Goal: Task Accomplishment & Management: Complete application form

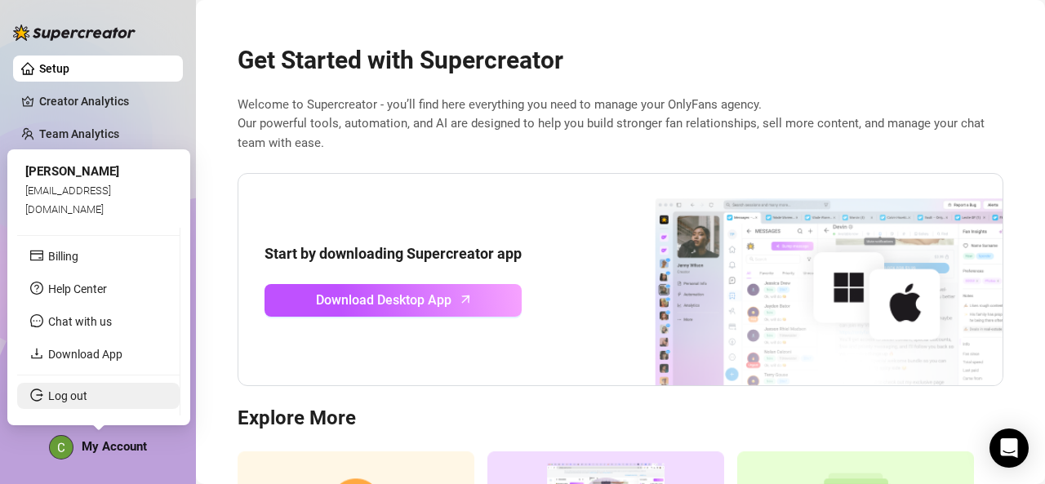
click at [72, 391] on link "Log out" at bounding box center [67, 395] width 39 height 13
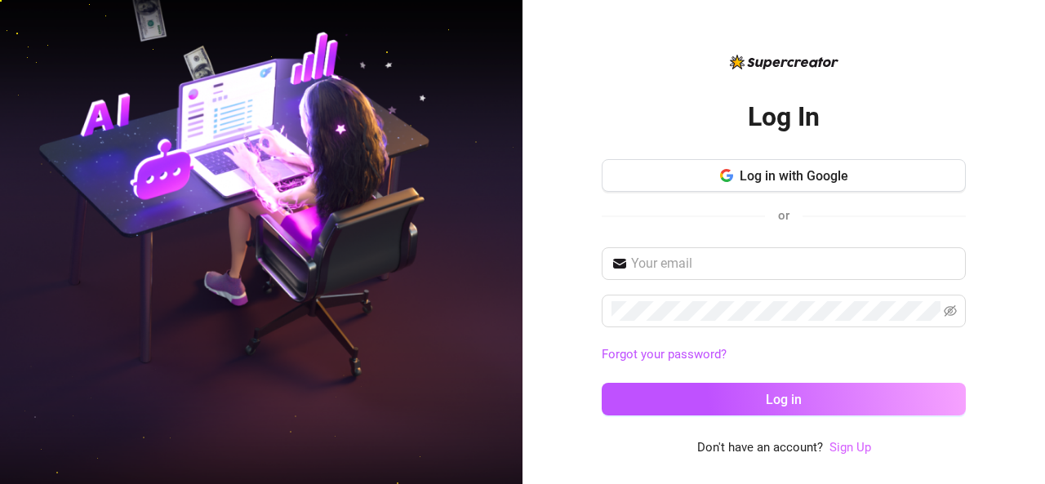
click at [847, 449] on link "Sign Up" at bounding box center [850, 447] width 42 height 15
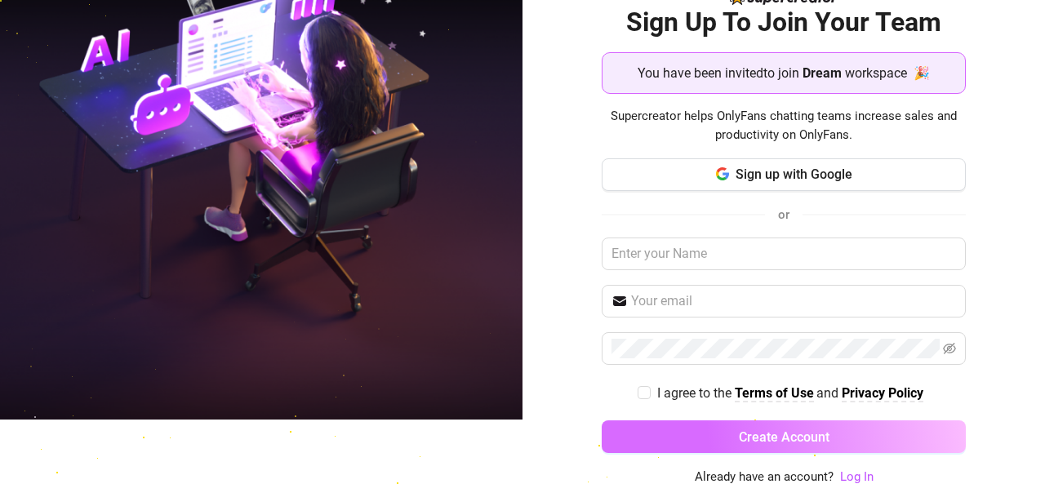
scroll to position [64, 0]
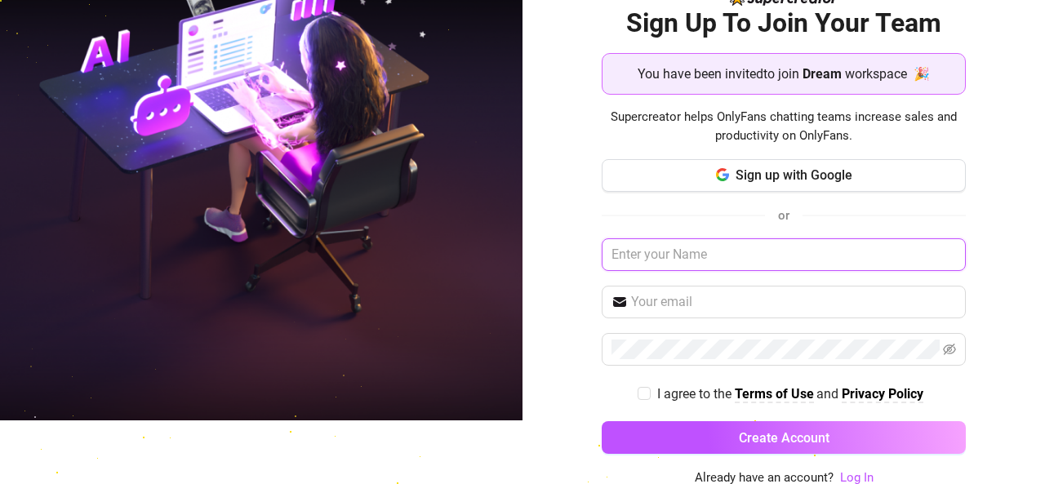
click at [695, 267] on input "text" at bounding box center [783, 254] width 365 height 33
type input "camille"
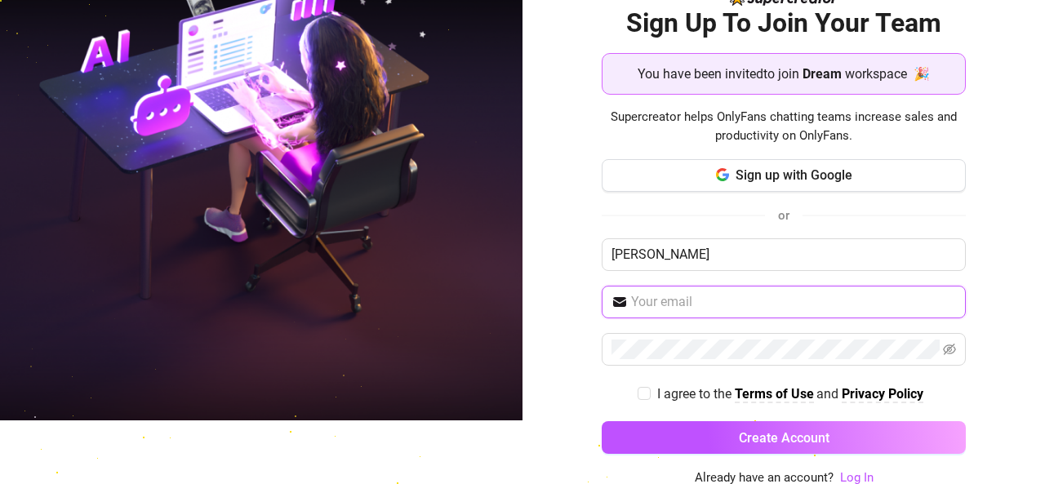
click at [686, 298] on input "text" at bounding box center [794, 302] width 326 height 20
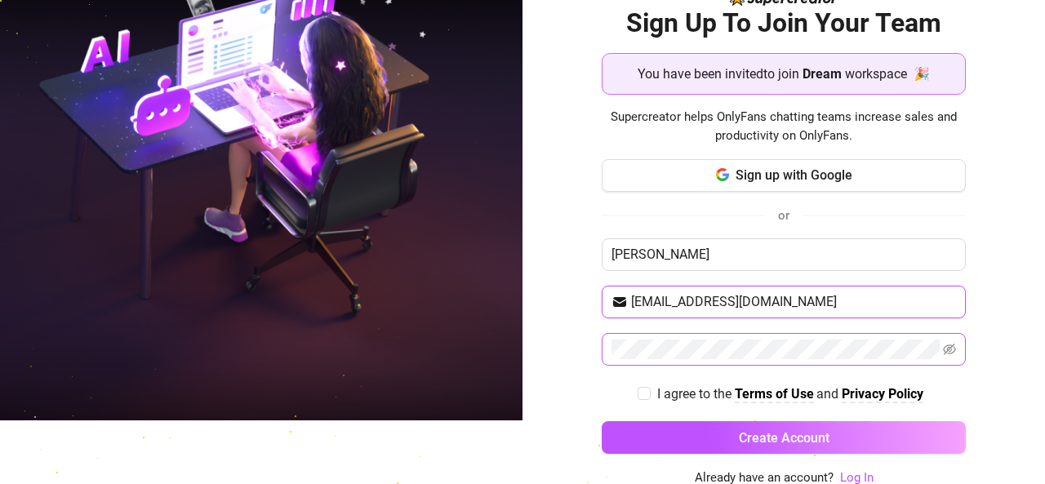
type input "camillelozano1129@gmail.com"
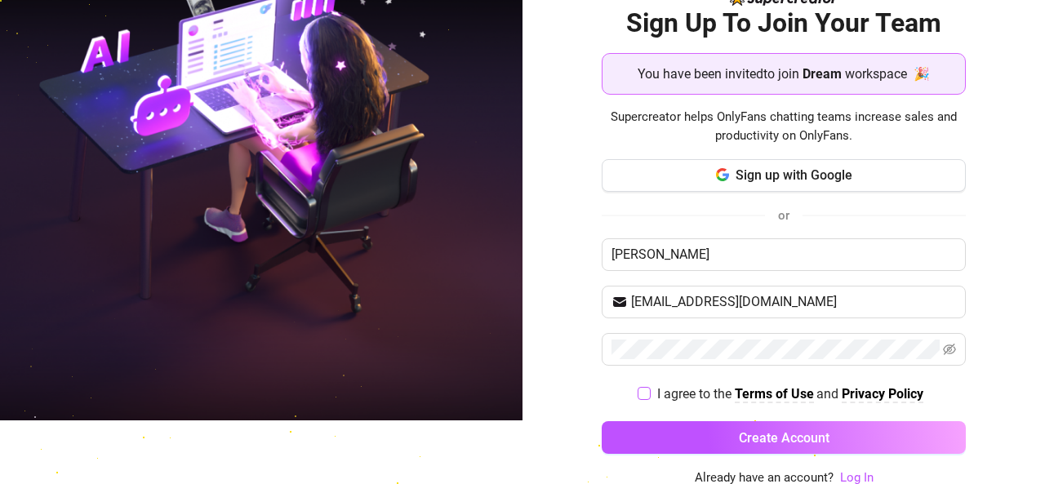
click at [637, 397] on label "I agree to the Terms of Use and Privacy Policy" at bounding box center [783, 394] width 292 height 20
click at [637, 397] on input "I agree to the Terms of Use and Privacy Policy" at bounding box center [642, 392] width 11 height 11
checkbox input "true"
click at [943, 352] on icon "eye-invisible" at bounding box center [949, 349] width 13 height 13
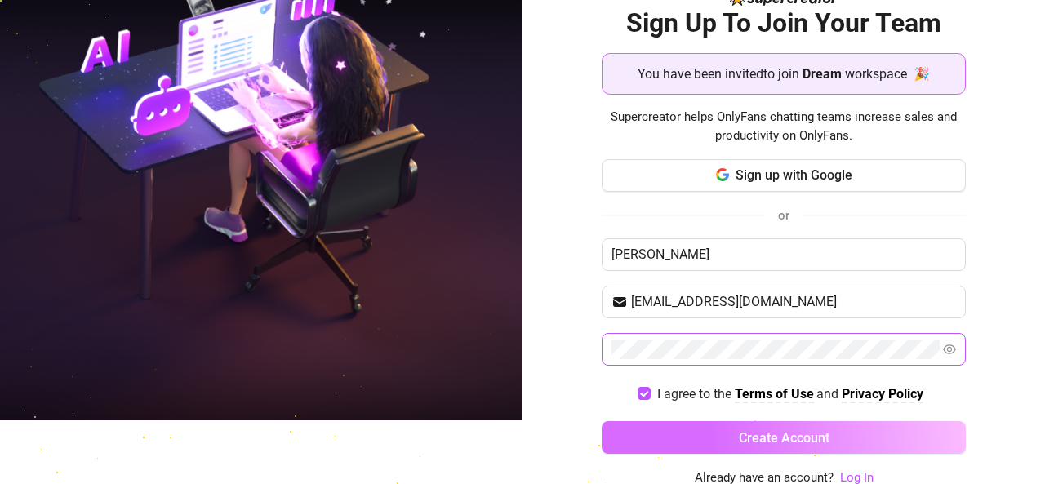
click at [707, 441] on button "Create Account" at bounding box center [783, 437] width 365 height 33
